Goal: Transaction & Acquisition: Purchase product/service

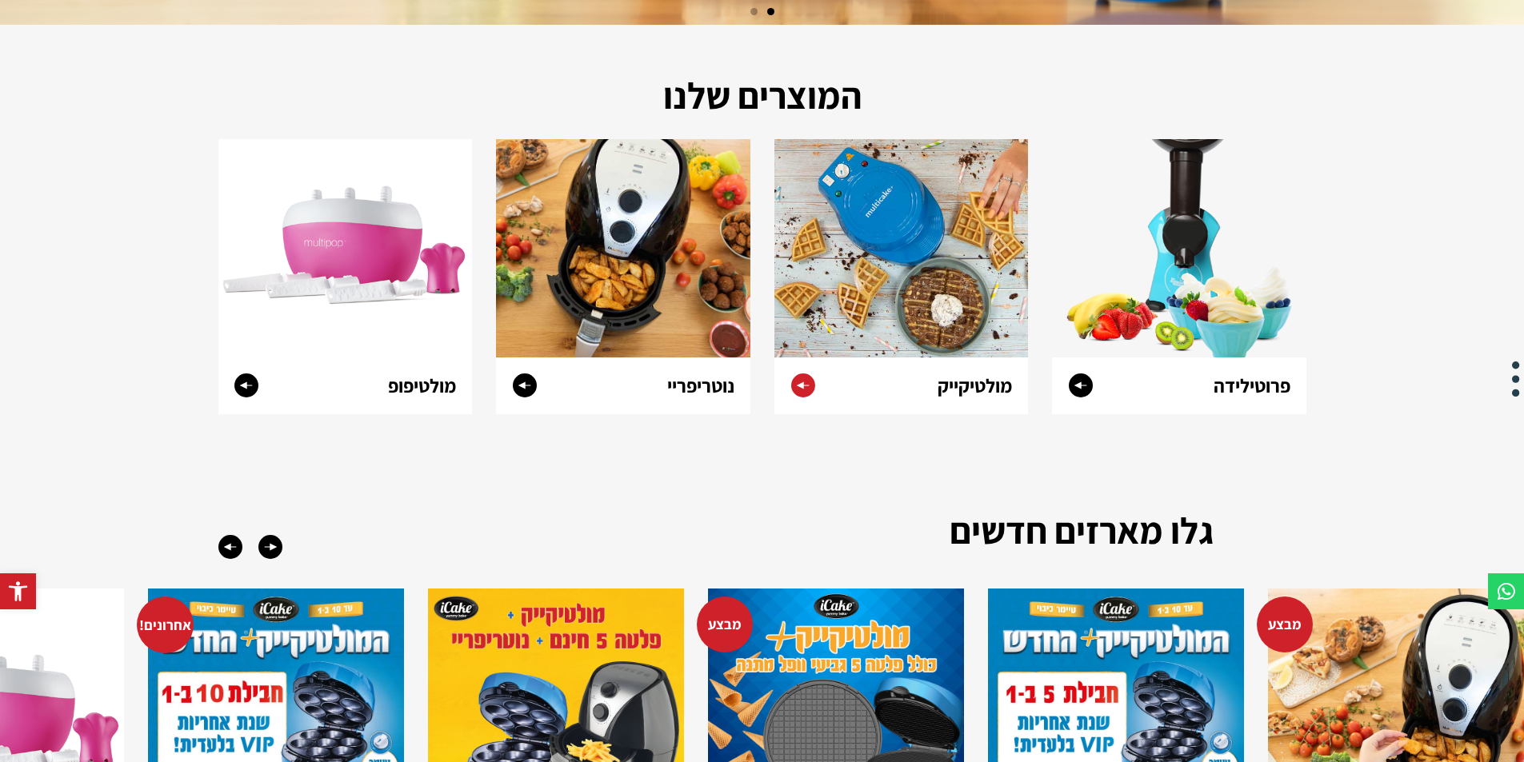
click at [944, 277] on img at bounding box center [901, 248] width 254 height 218
click at [913, 258] on img at bounding box center [901, 248] width 254 height 218
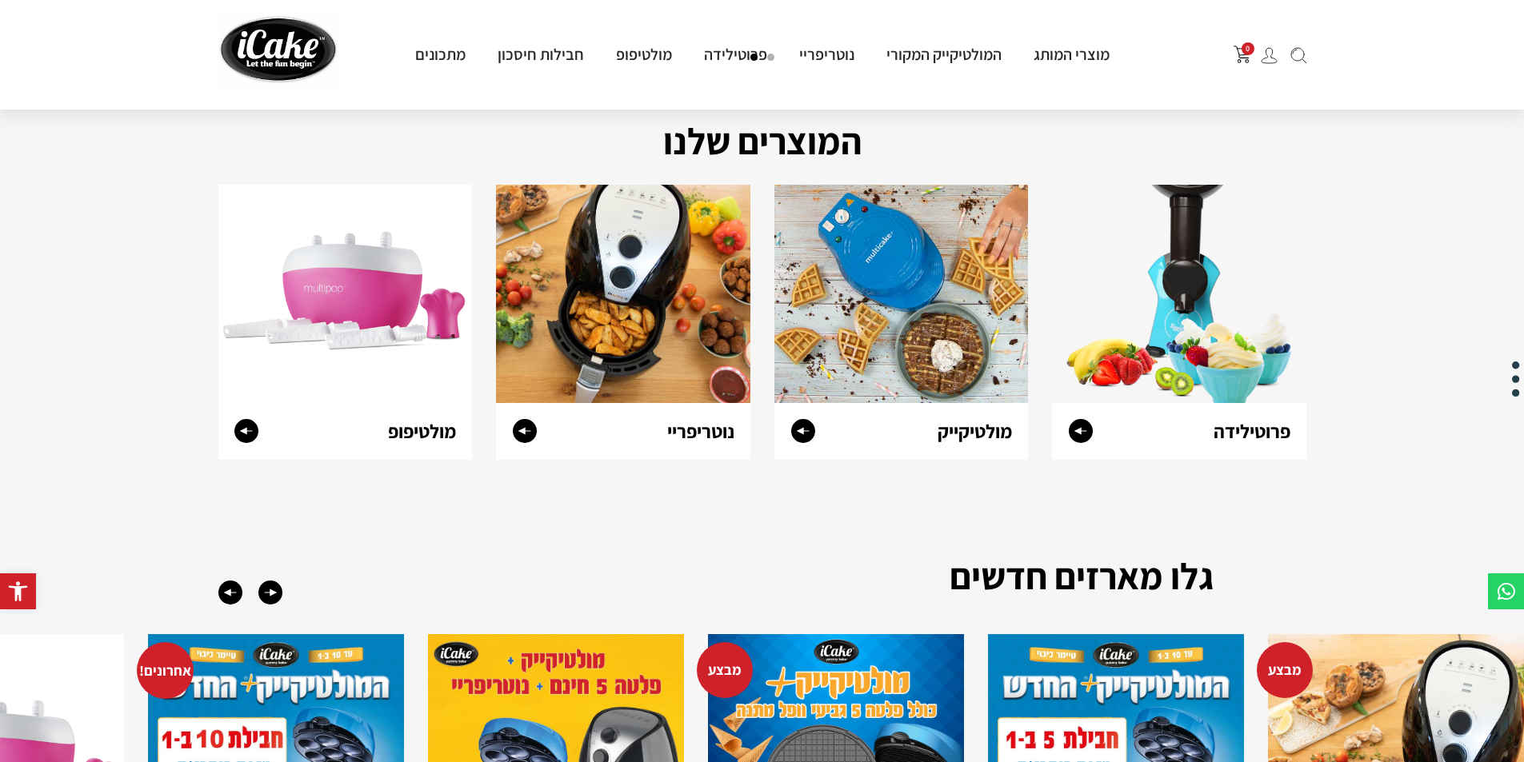
scroll to position [560, 0]
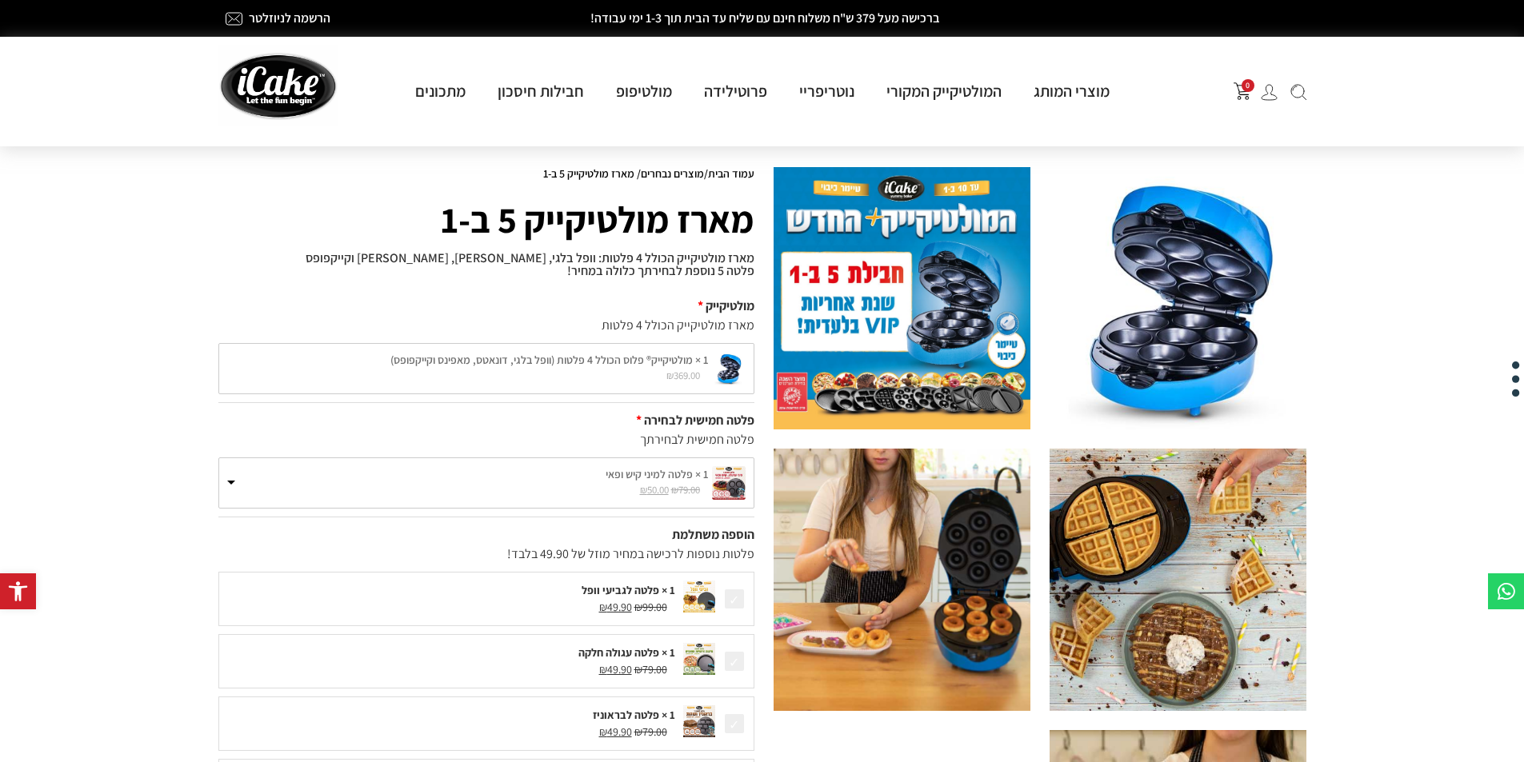
click at [581, 395] on div "מולטיקייק מארז מולטיקייק הכולל 4 פלטות 1 × מולטיקייק® פלוס הכולל 4 פלטות (וופל …" at bounding box center [486, 346] width 536 height 114
click at [583, 378] on div "1 × מולטיקייק® פלוס הכולל 4 פלטות (וופל בלגי, דונאטס, מאפינס וקייקפופס) ₪ 369.0…" at bounding box center [486, 368] width 536 height 51
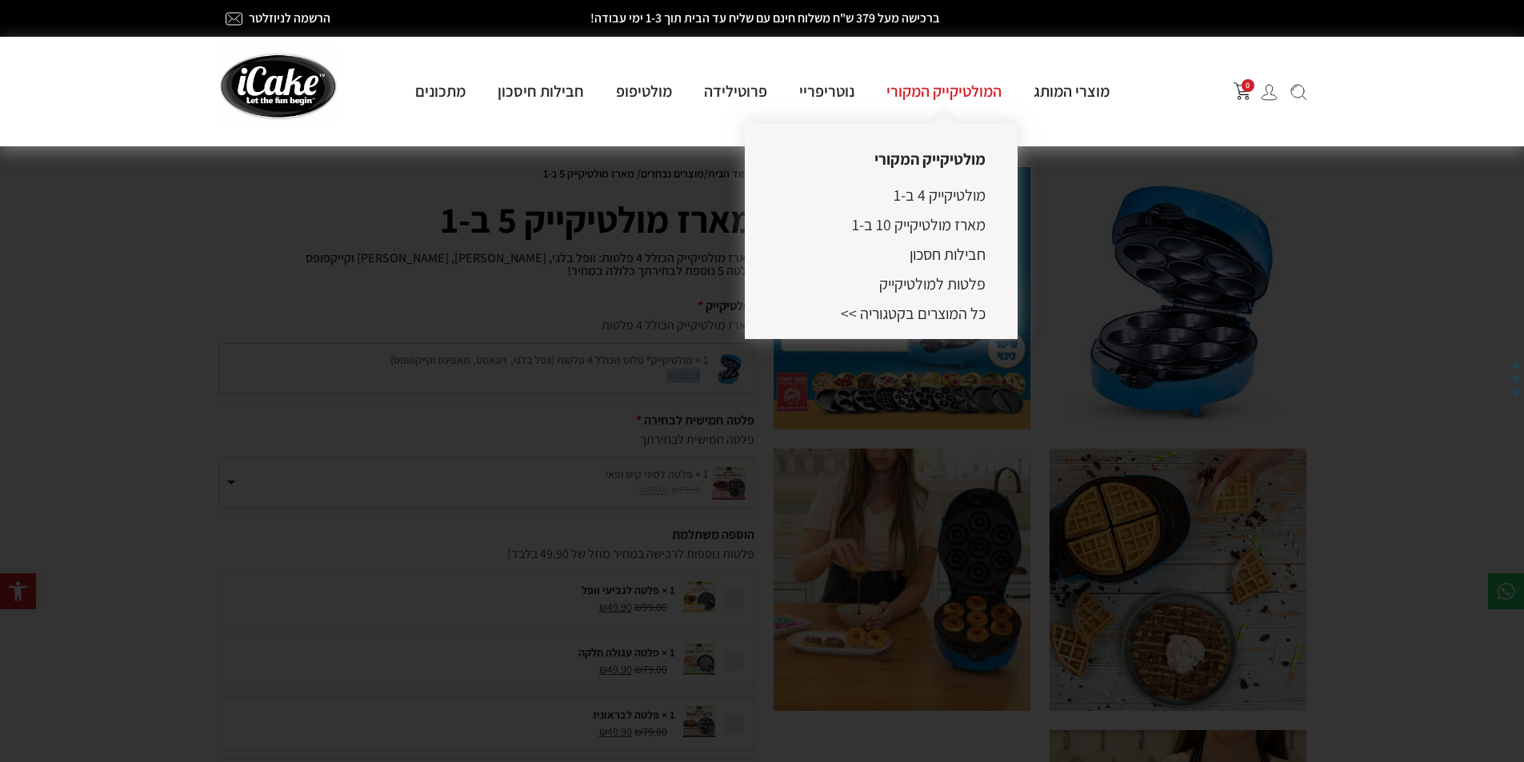
click at [962, 101] on link "המולטיקייק המקורי" at bounding box center [943, 91] width 147 height 21
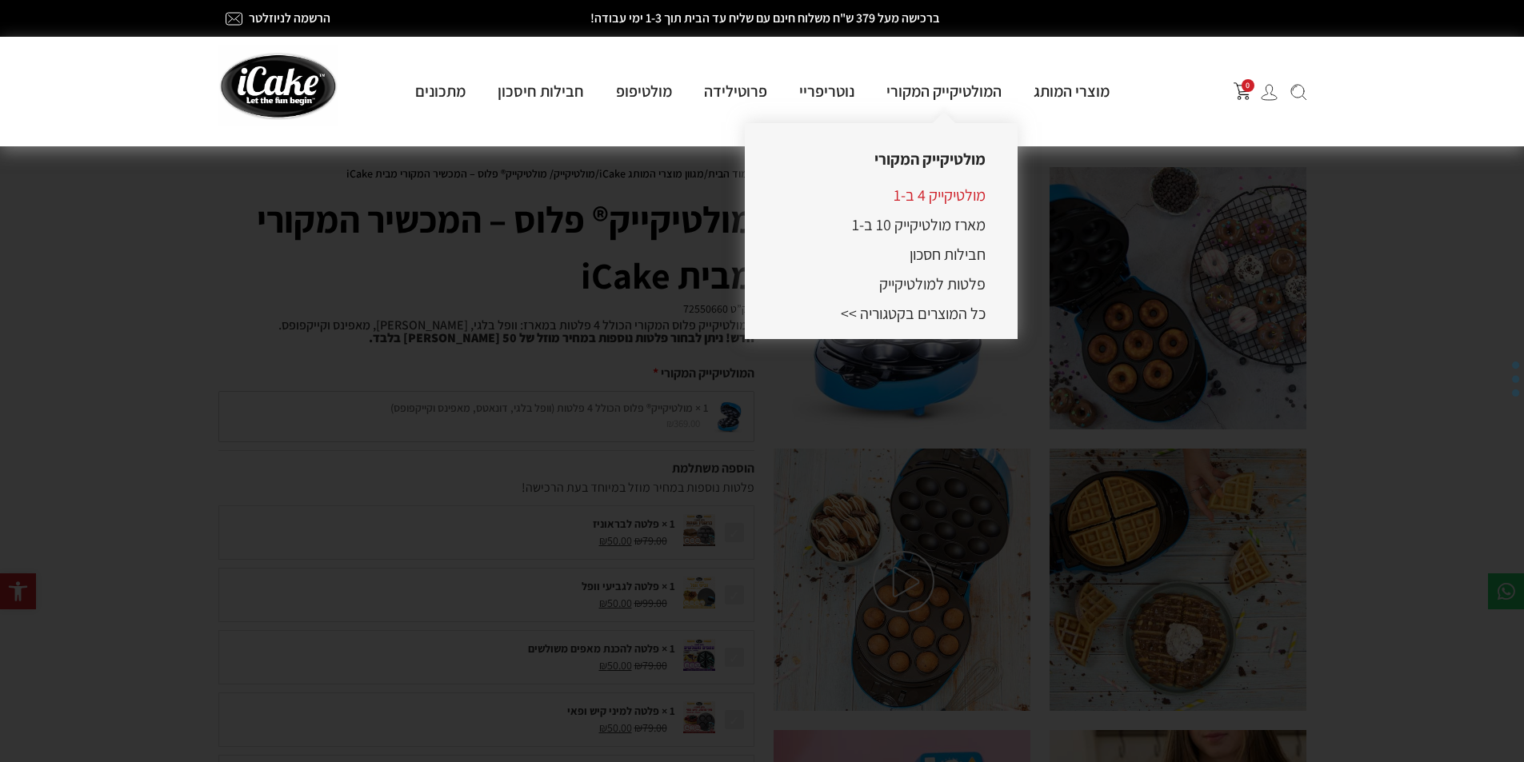
click at [946, 199] on link "מולטיקייק 4 ב-1" at bounding box center [939, 195] width 92 height 21
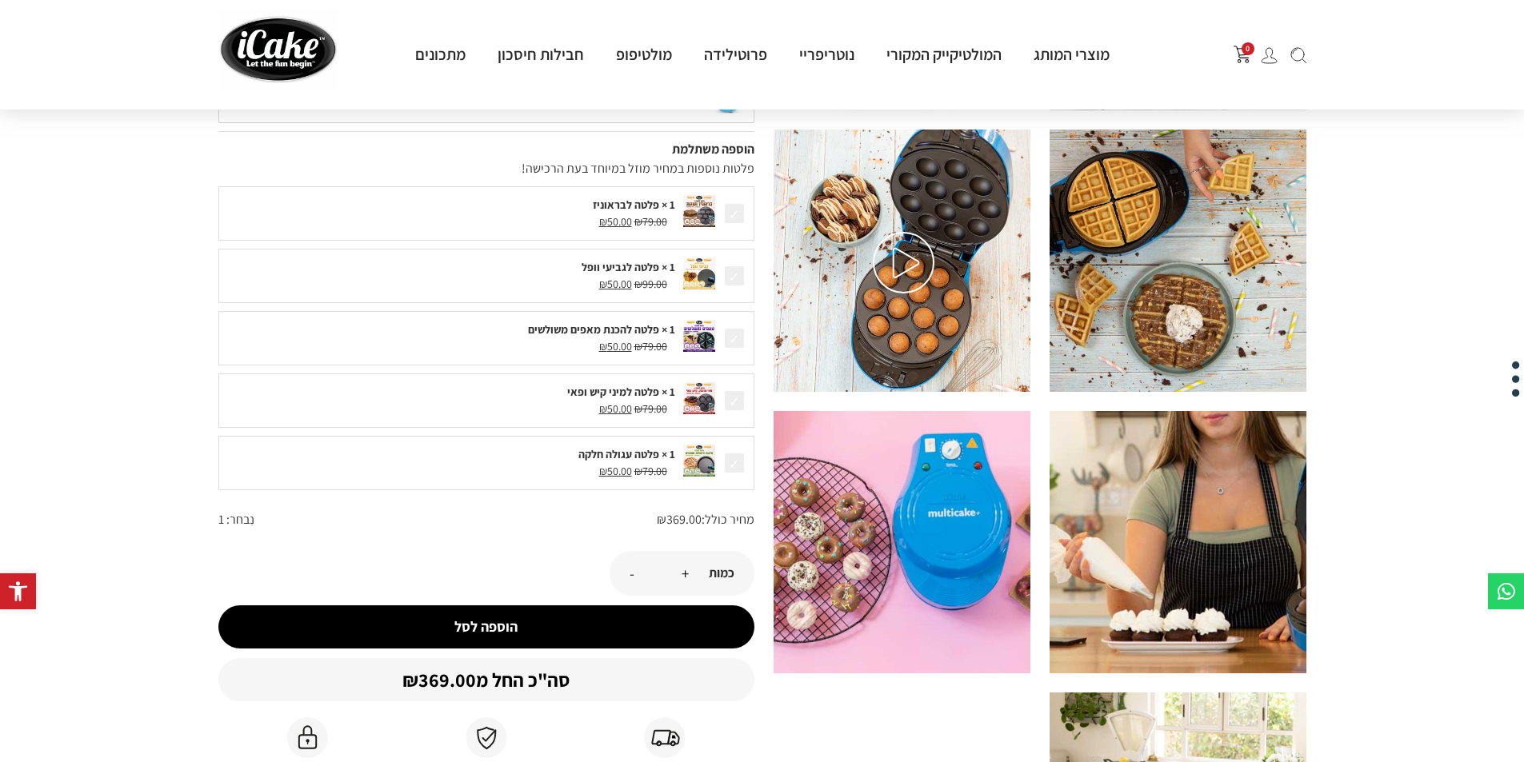
scroll to position [320, 0]
